Goal: Task Accomplishment & Management: Complete application form

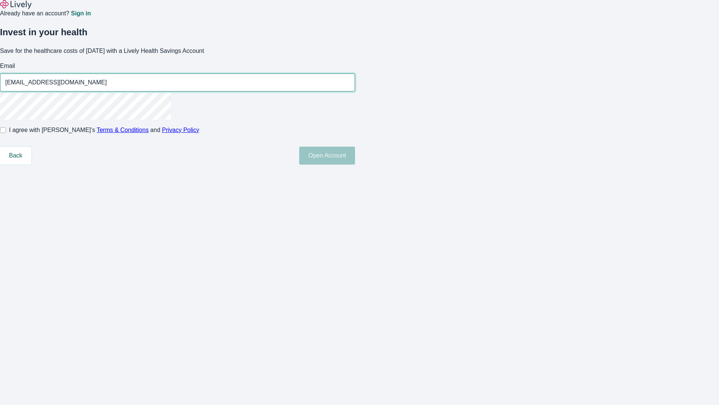
type input "[EMAIL_ADDRESS][DOMAIN_NAME]"
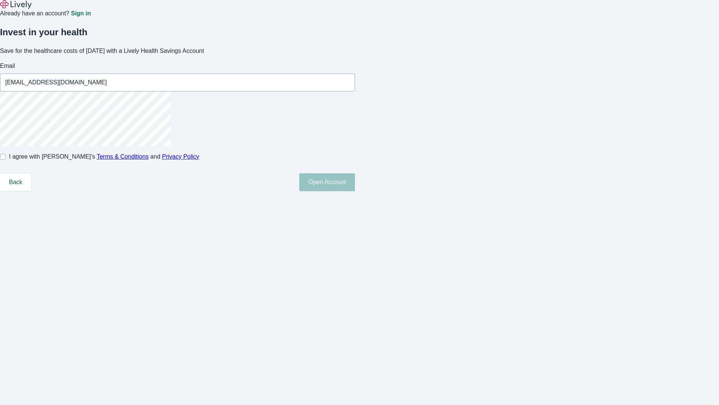
click at [6, 160] on input "I agree with Lively’s Terms & Conditions and Privacy Policy" at bounding box center [3, 157] width 6 height 6
checkbox input "true"
click at [355, 191] on button "Open Account" at bounding box center [327, 182] width 56 height 18
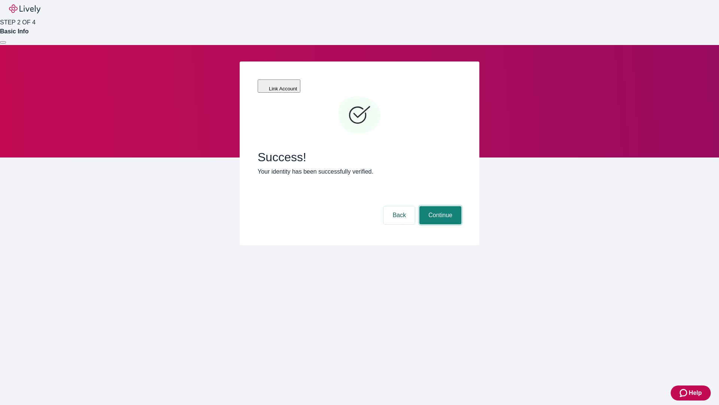
click at [439, 206] on button "Continue" at bounding box center [441, 215] width 42 height 18
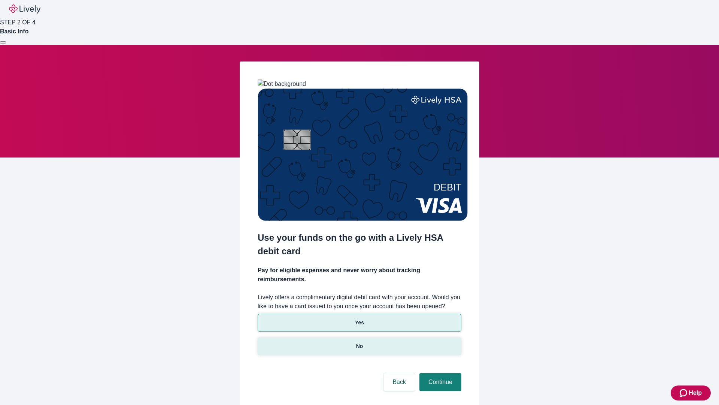
click at [359, 342] on p "No" at bounding box center [359, 346] width 7 height 8
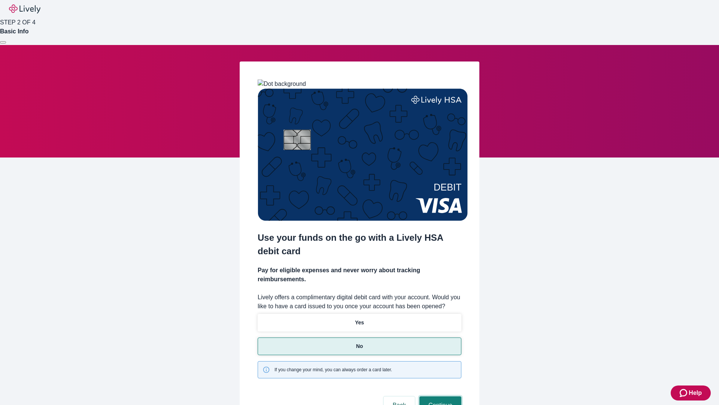
click at [439, 396] on button "Continue" at bounding box center [441, 405] width 42 height 18
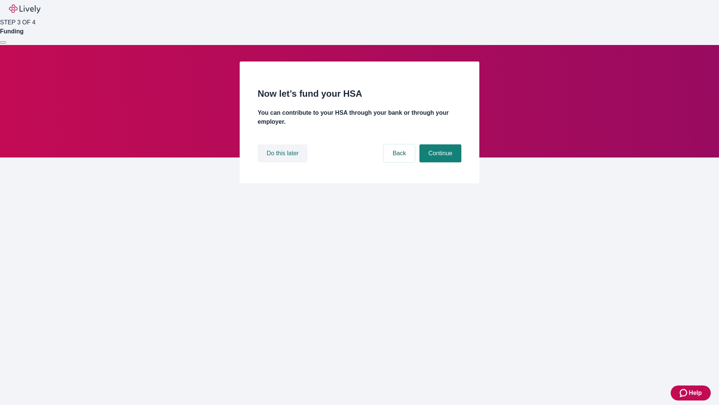
click at [284, 162] on button "Do this later" at bounding box center [283, 153] width 50 height 18
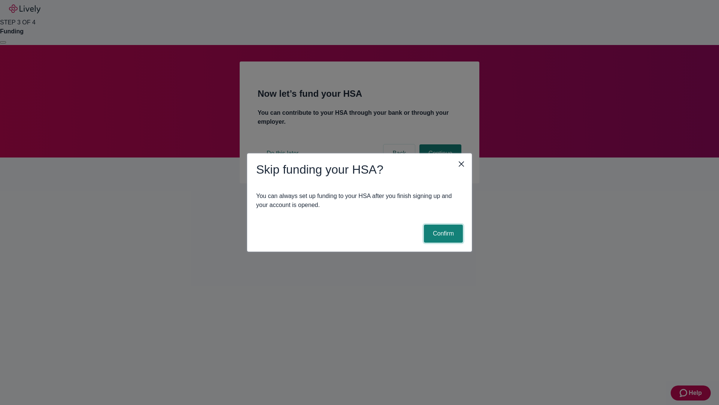
click at [442, 233] on button "Confirm" at bounding box center [443, 233] width 39 height 18
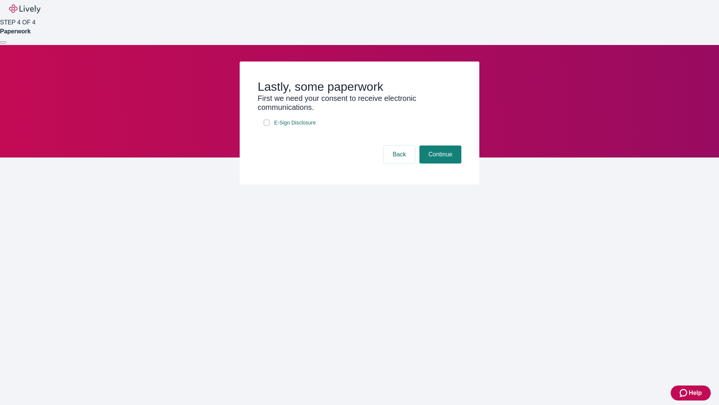
click at [267, 125] on input "E-Sign Disclosure" at bounding box center [267, 123] width 6 height 6
checkbox input "true"
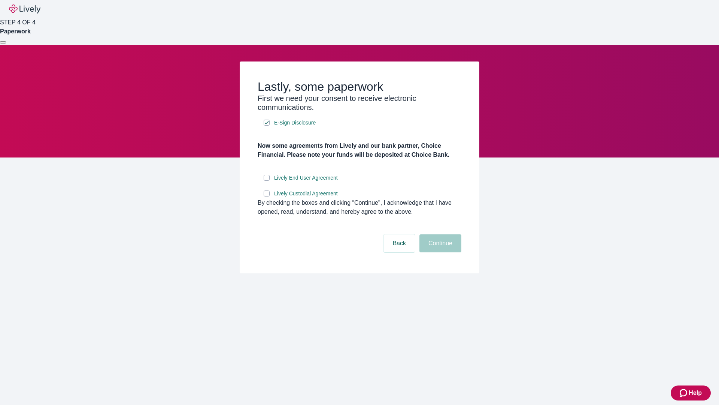
click at [267, 181] on input "Lively End User Agreement" at bounding box center [267, 178] width 6 height 6
checkbox input "true"
click at [267, 196] on input "Lively Custodial Agreement" at bounding box center [267, 193] width 6 height 6
checkbox input "true"
click at [439, 252] on button "Continue" at bounding box center [441, 243] width 42 height 18
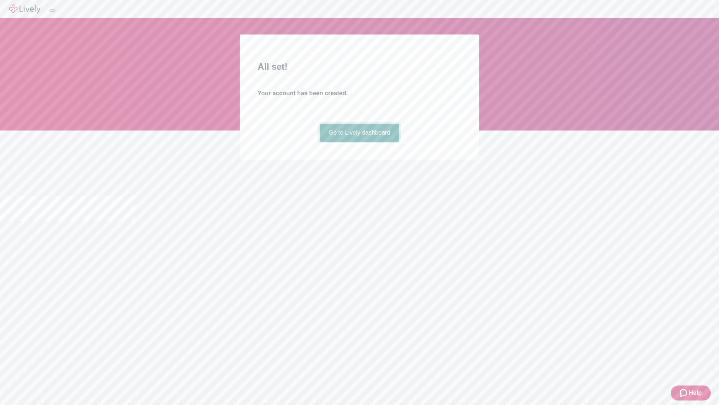
click at [359, 142] on link "Go to Lively dashboard" at bounding box center [360, 133] width 80 height 18
